Goal: Navigation & Orientation: Find specific page/section

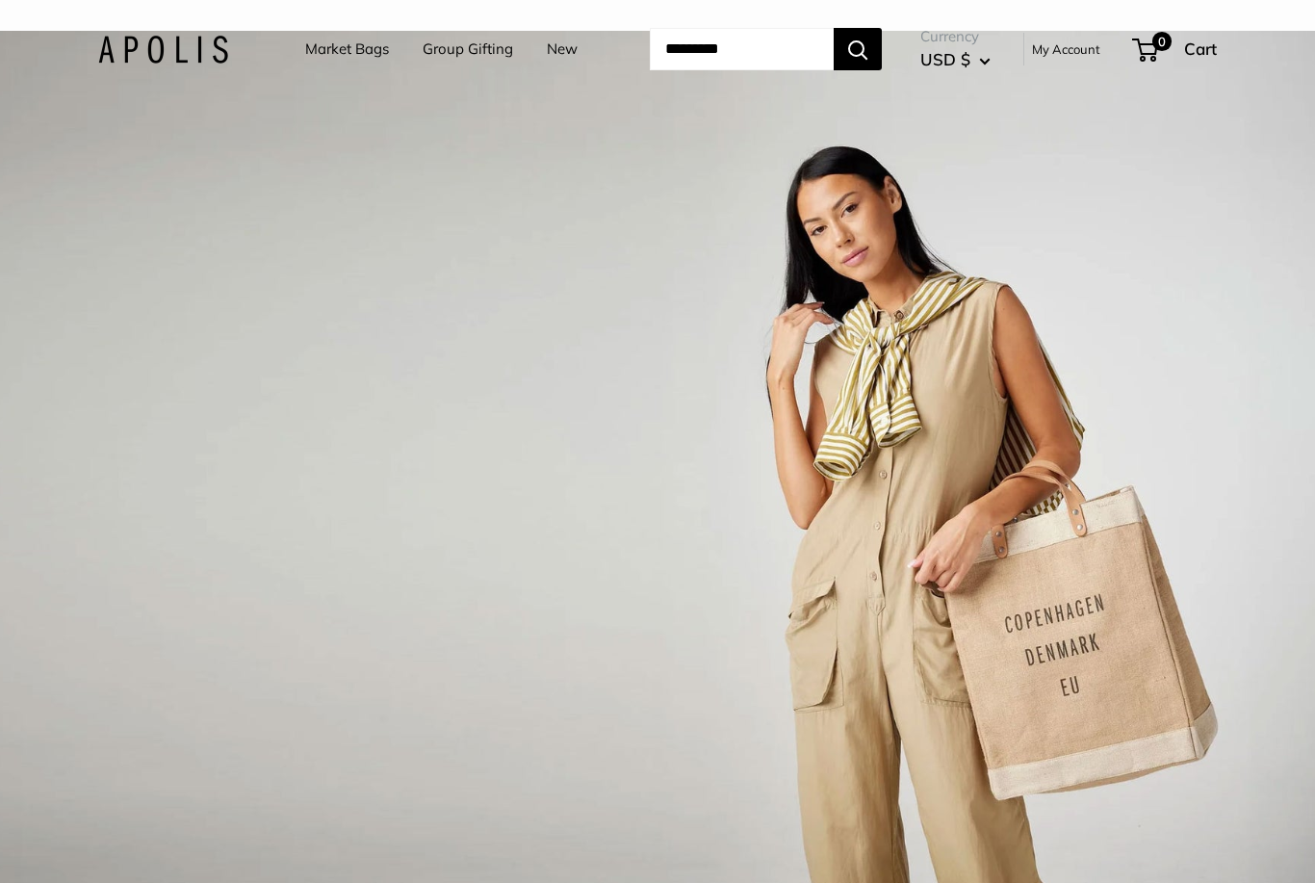
click at [325, 57] on link "Market Bags" at bounding box center [347, 49] width 84 height 27
click at [160, 61] on img at bounding box center [163, 50] width 130 height 28
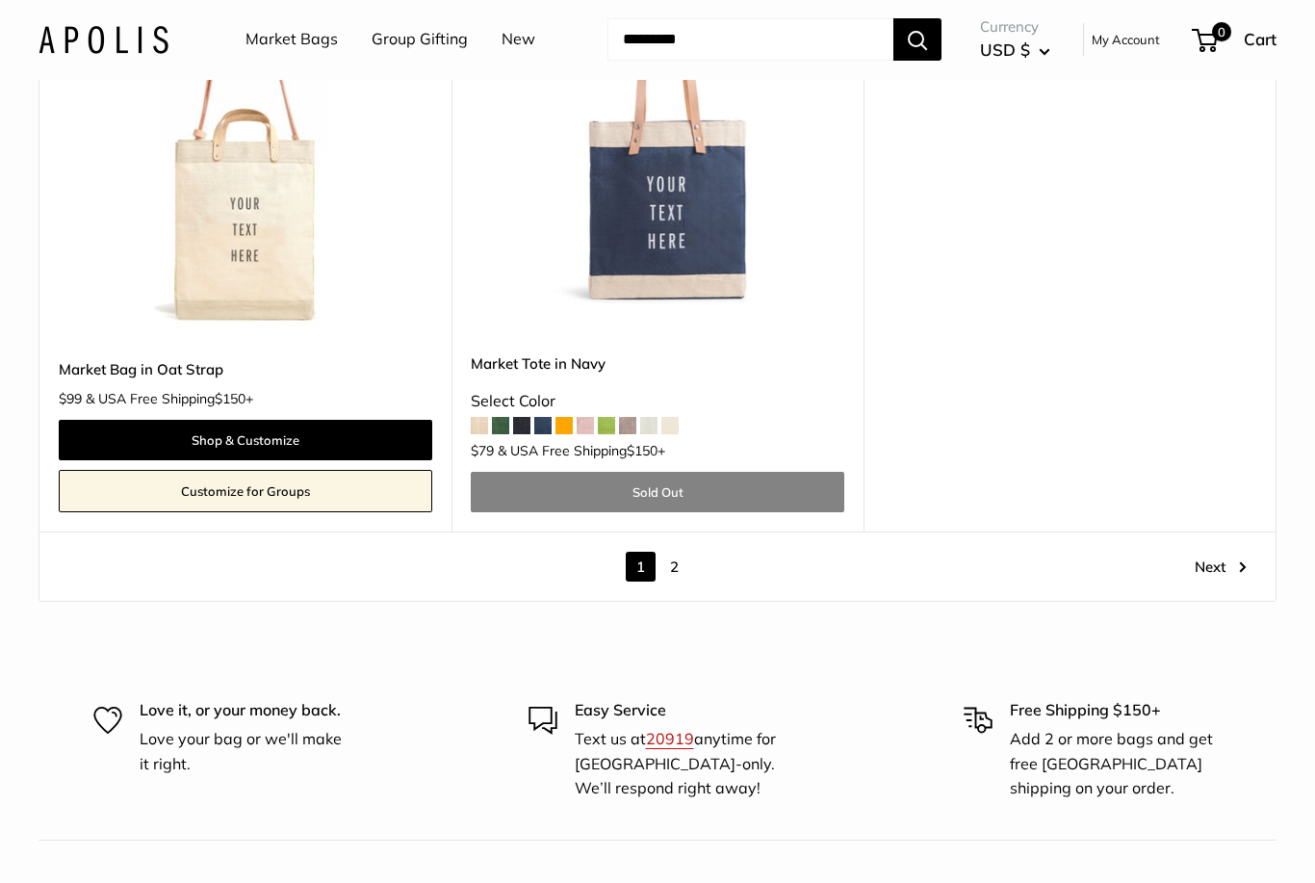
scroll to position [10355, 0]
click at [676, 552] on link "2" at bounding box center [674, 567] width 30 height 30
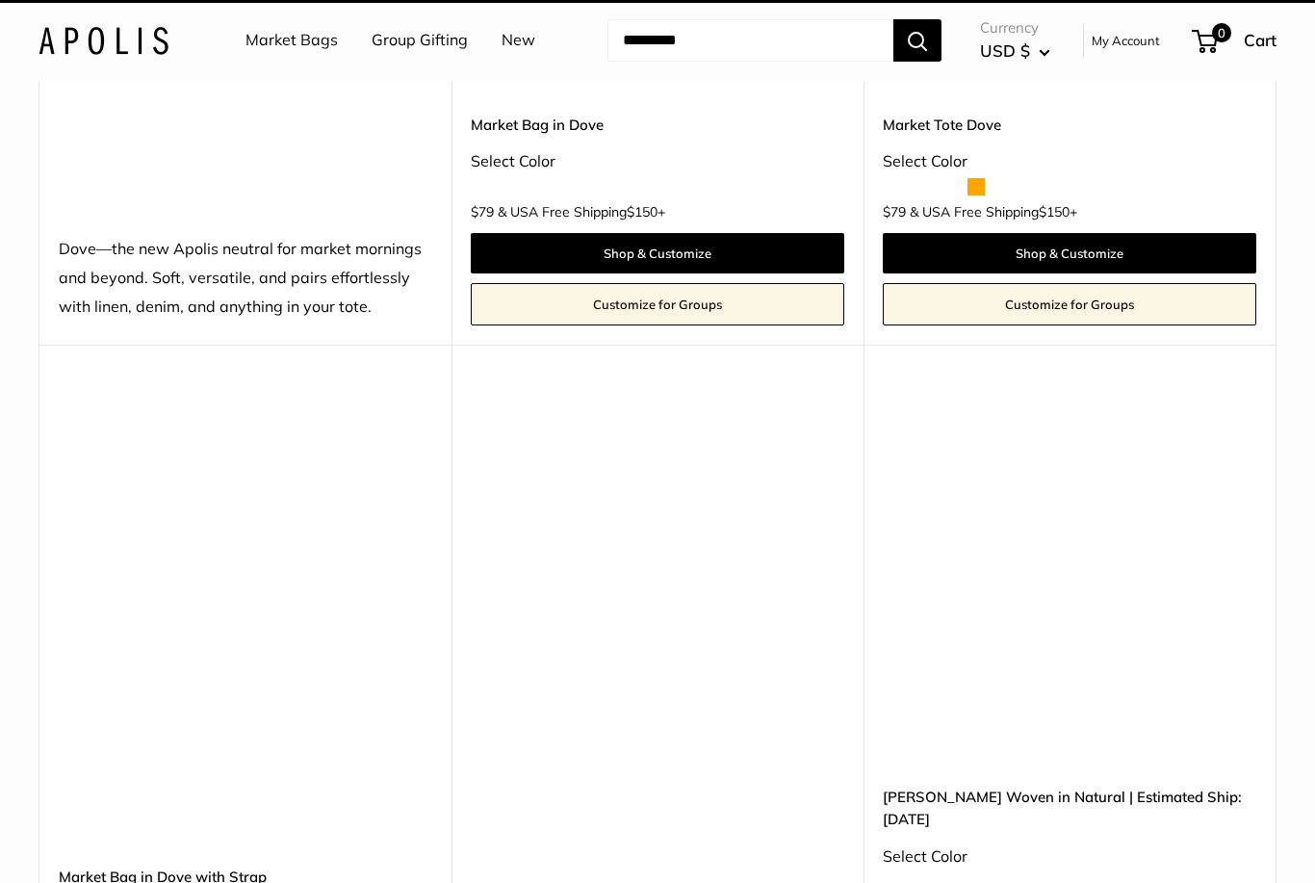
scroll to position [51, 0]
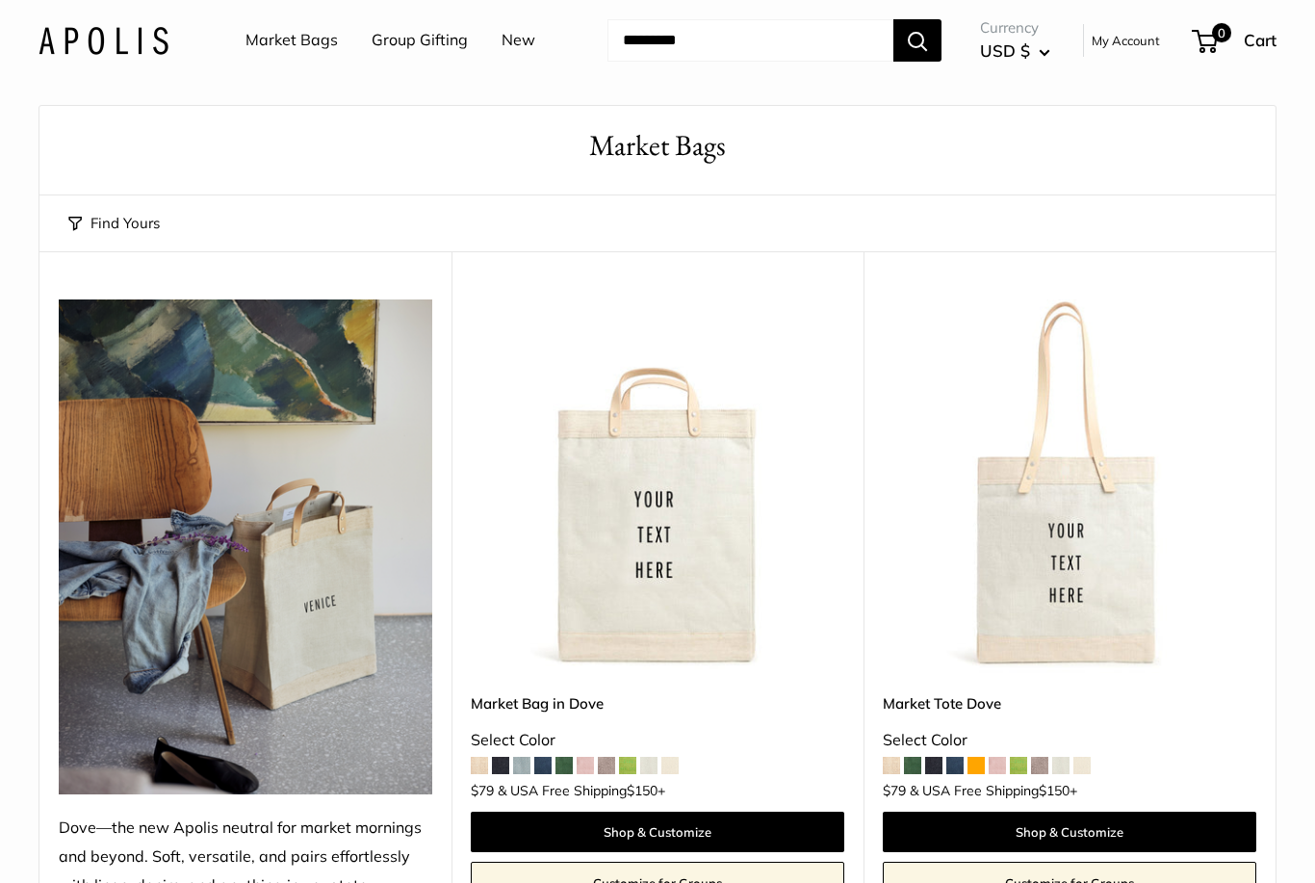
click at [530, 40] on link "New" at bounding box center [519, 40] width 34 height 29
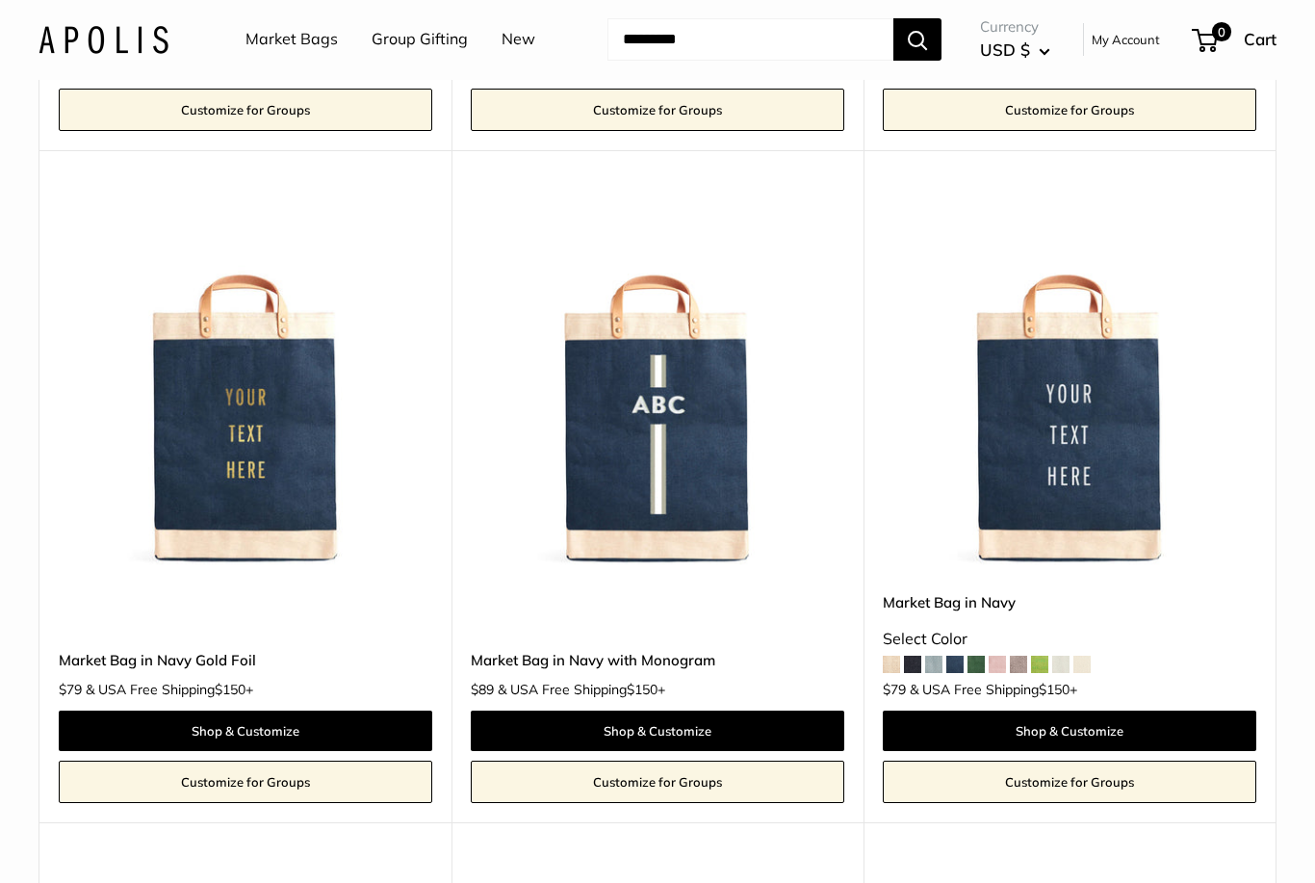
scroll to position [8778, 0]
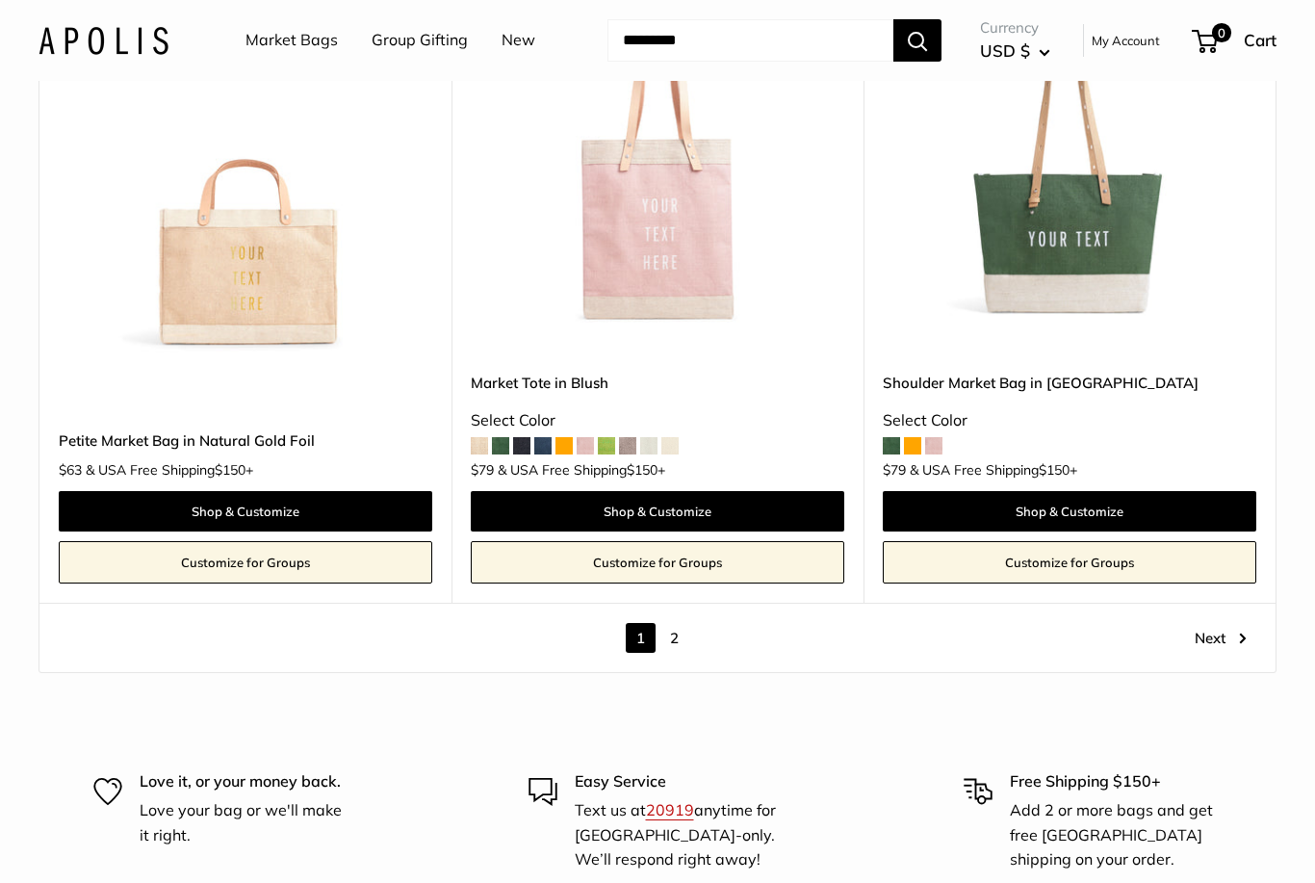
click at [682, 623] on link "2" at bounding box center [674, 638] width 30 height 30
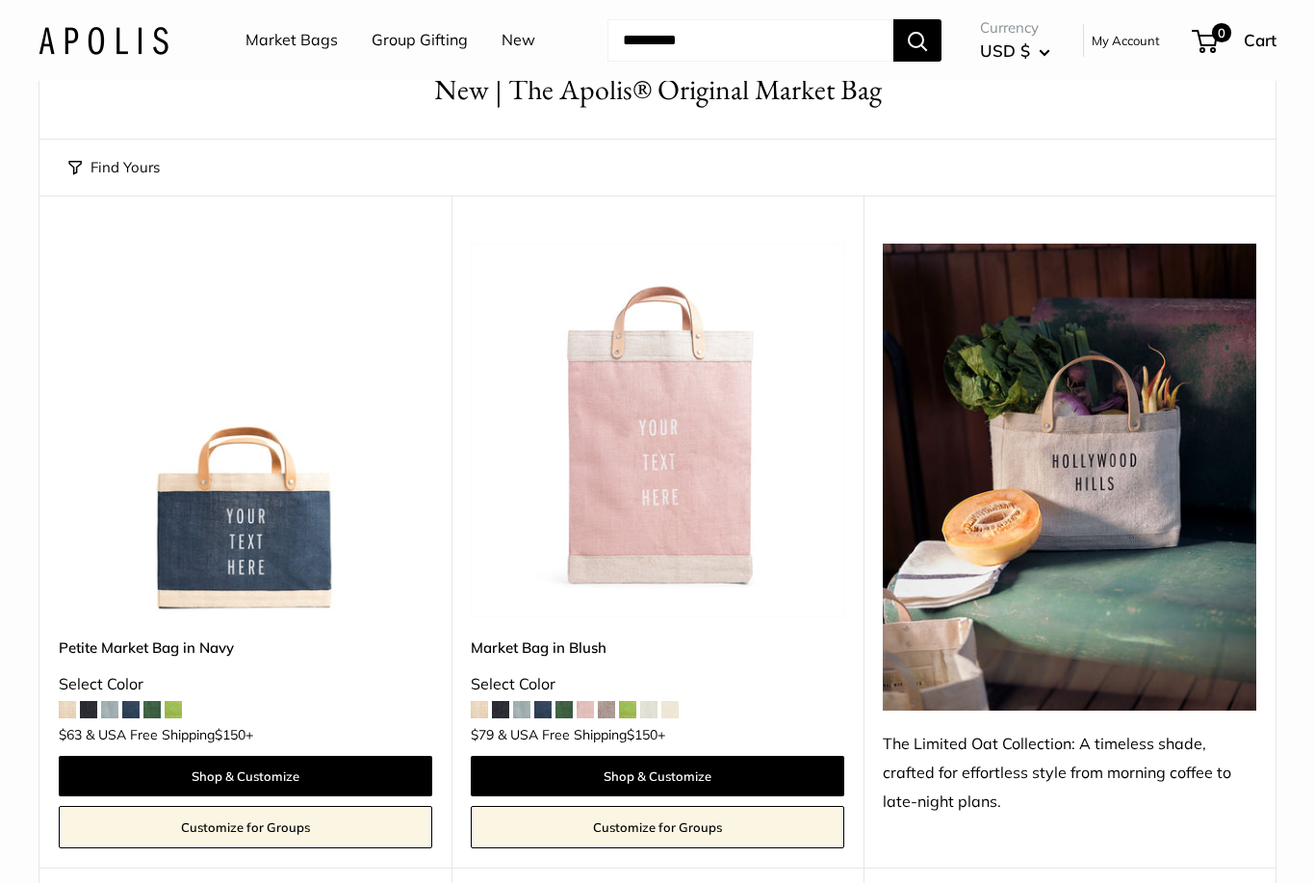
scroll to position [113, 0]
